Goal: Information Seeking & Learning: Learn about a topic

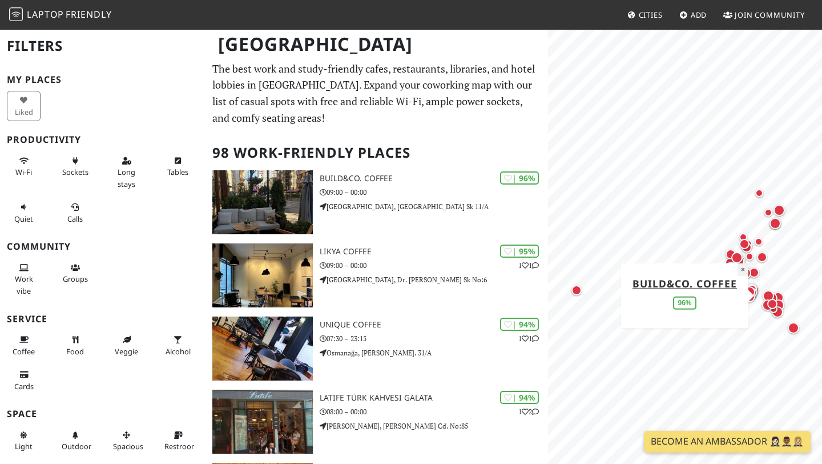
click at [742, 271] on button "×" at bounding box center [743, 269] width 11 height 13
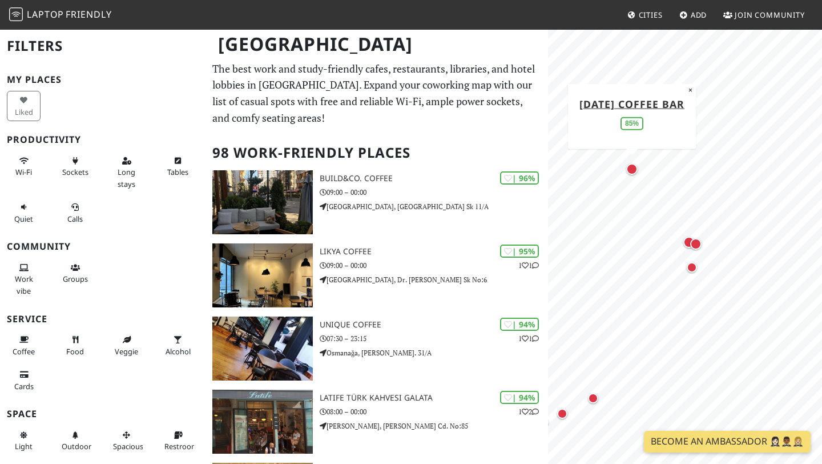
click at [635, 169] on div "Map marker" at bounding box center [631, 168] width 11 height 11
click at [687, 239] on div "Map marker" at bounding box center [688, 241] width 11 height 11
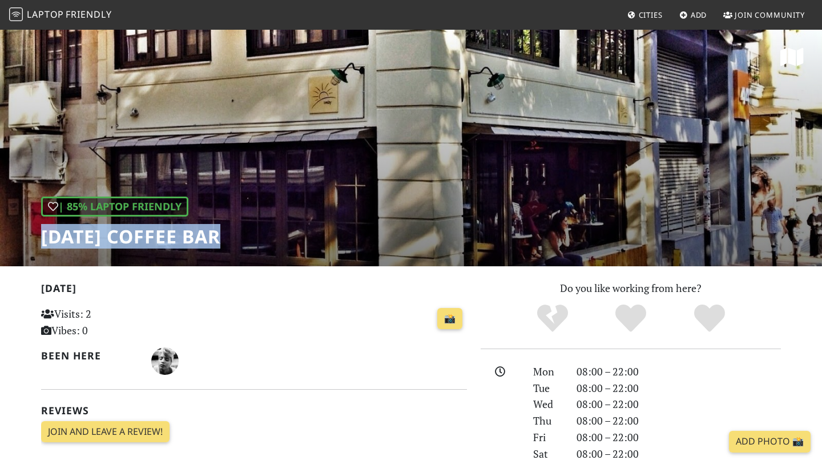
drag, startPoint x: 43, startPoint y: 243, endPoint x: 254, endPoint y: 243, distance: 210.6
click at [254, 243] on div "| 85% Laptop Friendly Sunday Coffee Bar" at bounding box center [411, 147] width 822 height 237
copy h1 "[DATE] Coffee Bar"
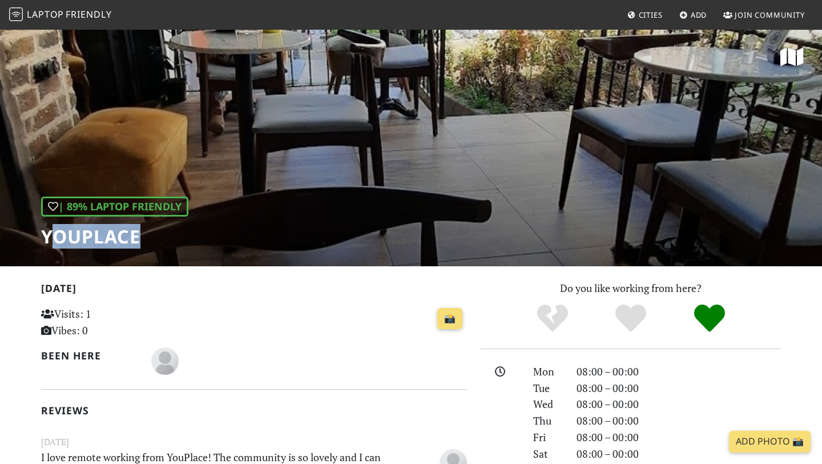
drag, startPoint x: 198, startPoint y: 241, endPoint x: 47, endPoint y: 228, distance: 150.7
click at [47, 228] on div "| 89% Laptop Friendly YouPlace" at bounding box center [411, 147] width 822 height 237
copy h1 "ouPlace"
